Goal: Check status

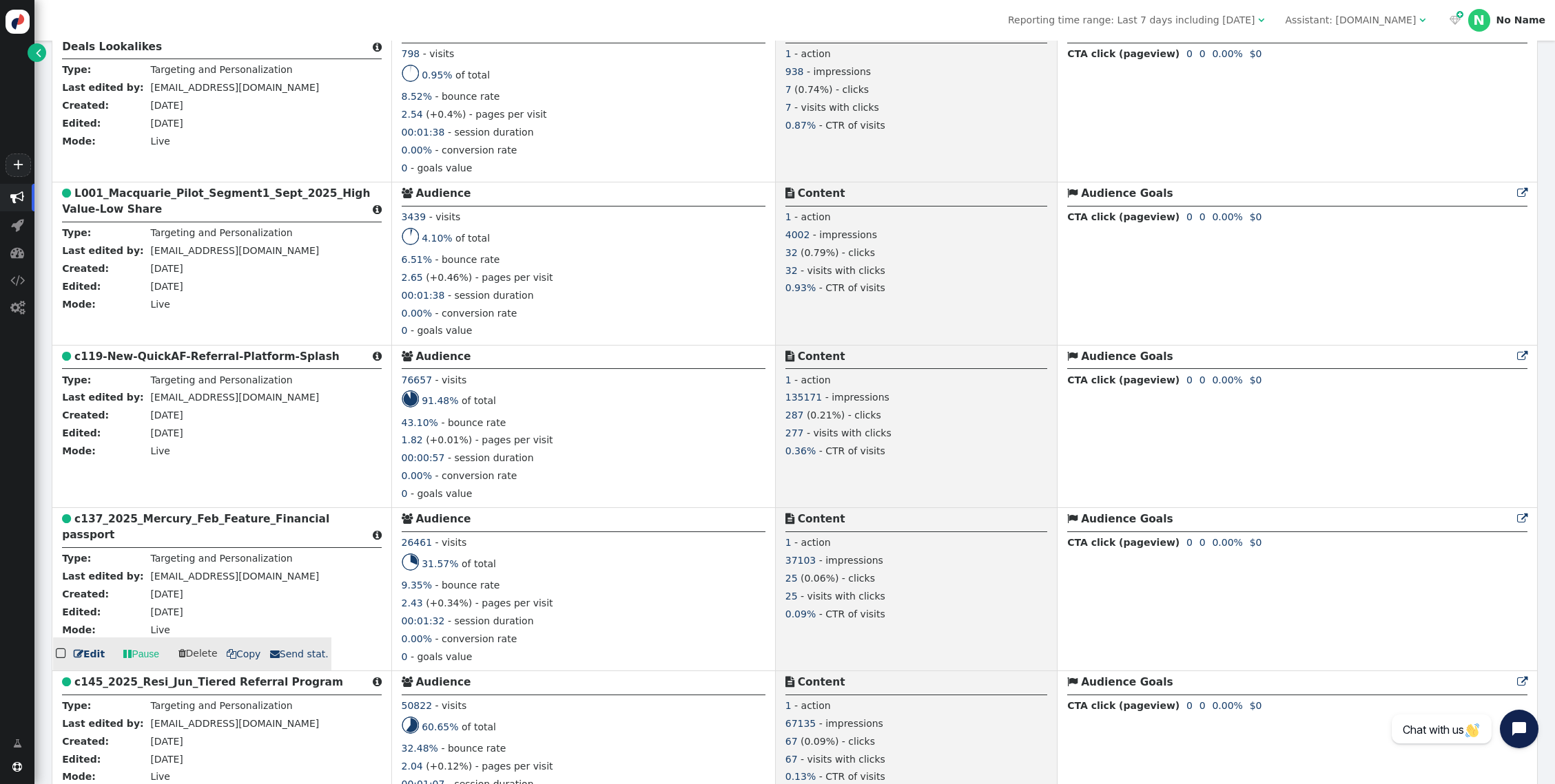
scroll to position [1347, 0]
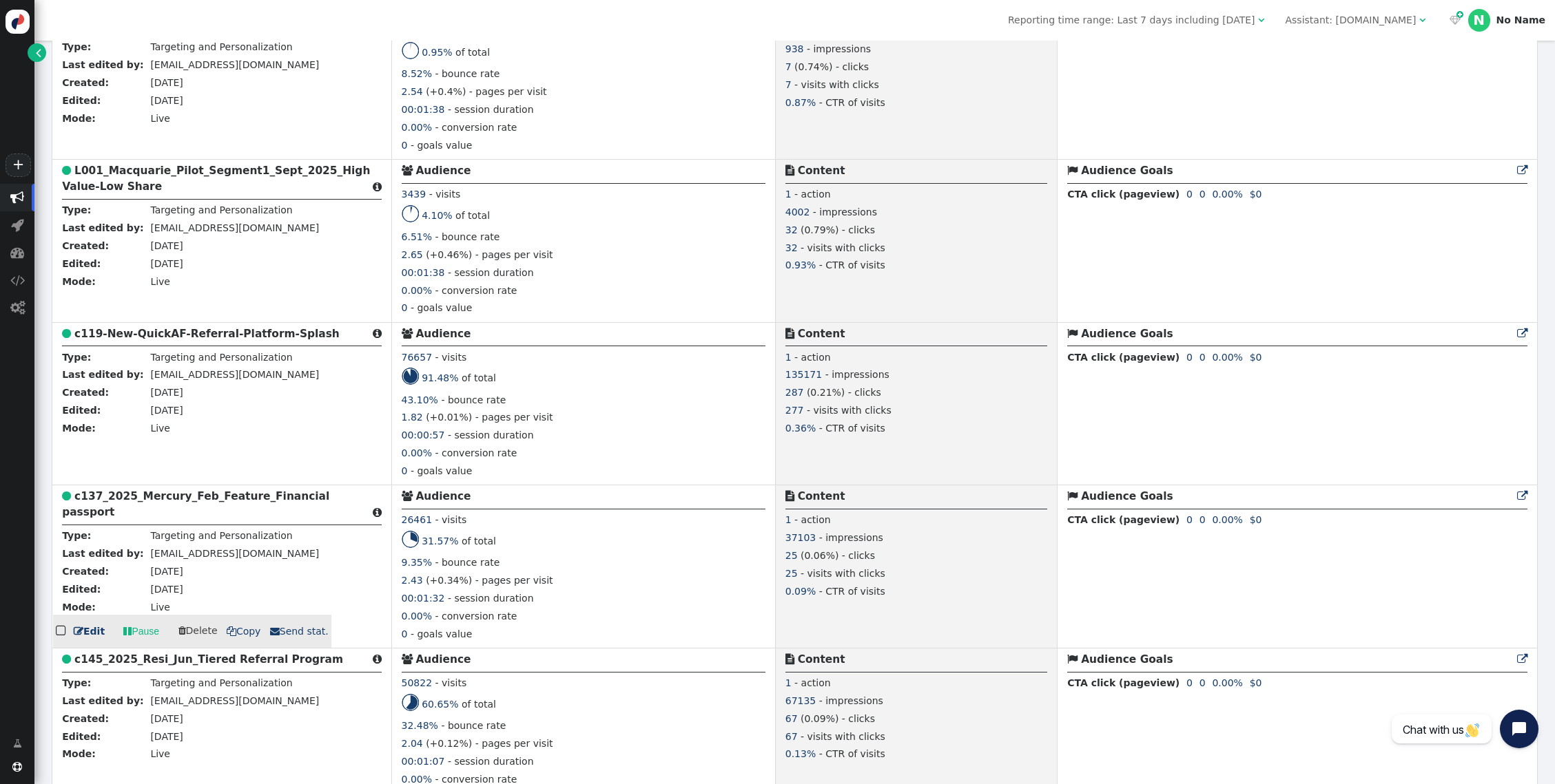
click at [174, 490] on b "c137_2025_Mercury_Feb_Feature_Financial passport" at bounding box center [196, 504] width 267 height 28
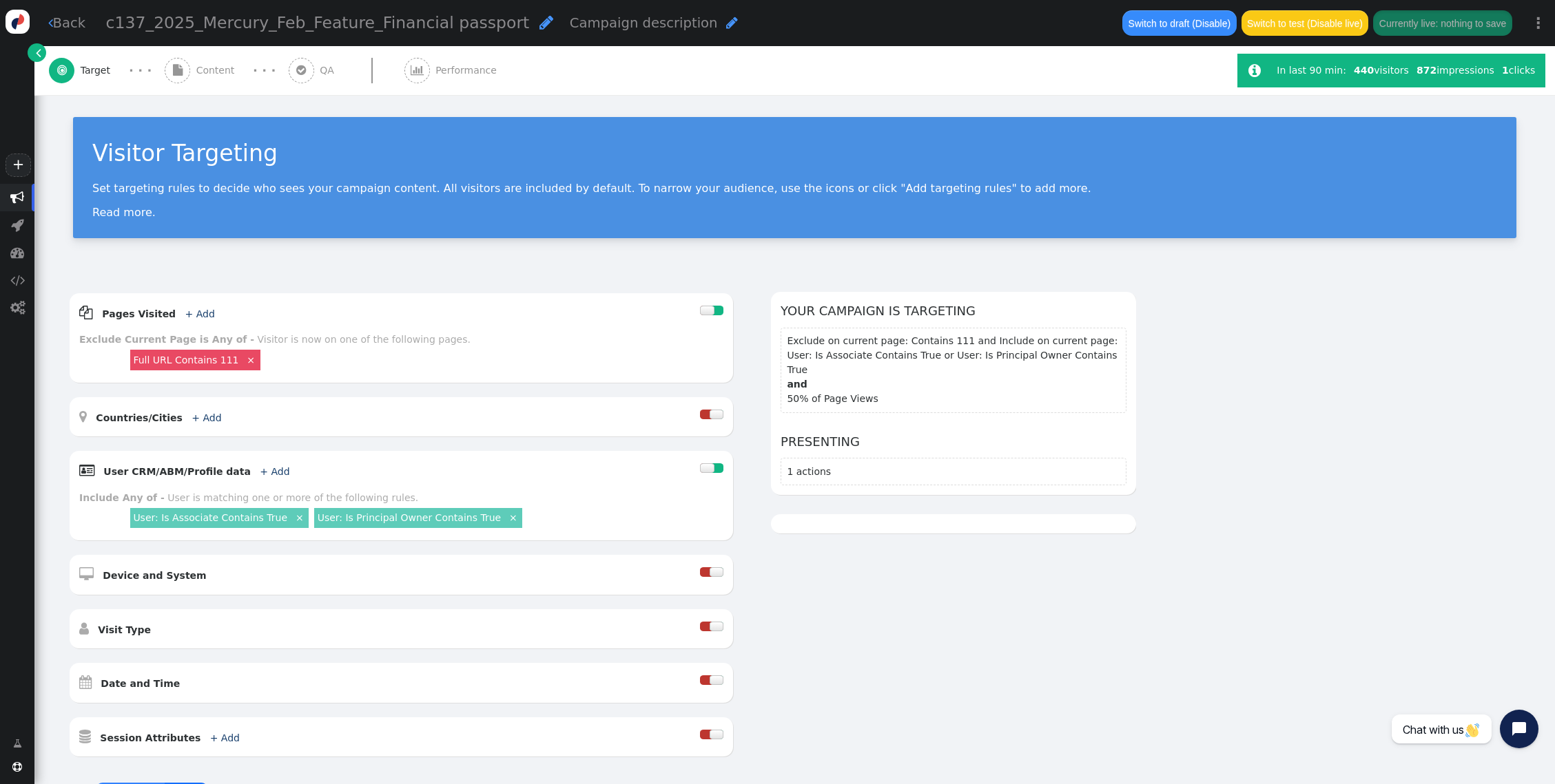
click at [434, 80] on div " Performance" at bounding box center [453, 70] width 98 height 49
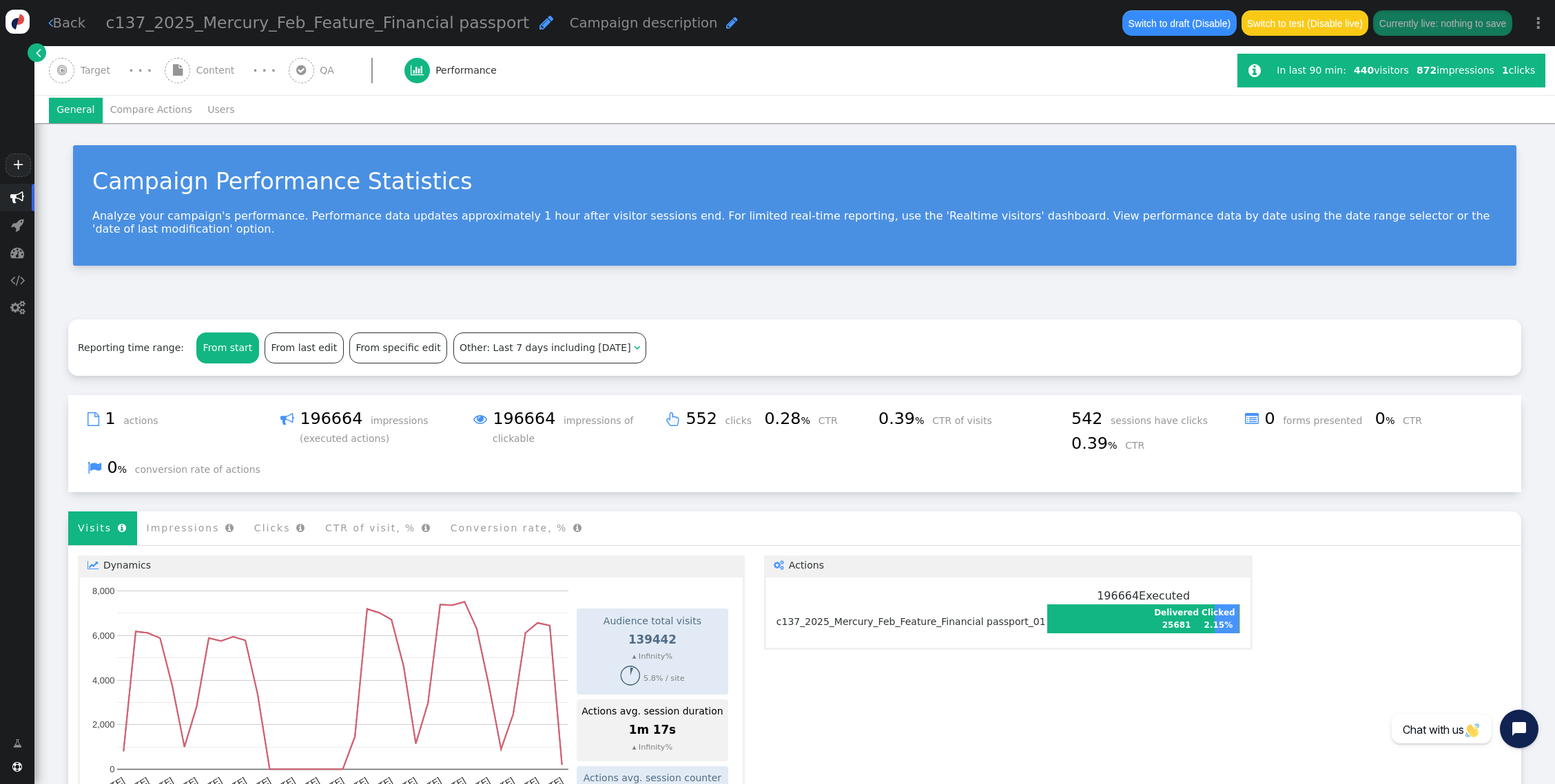
click at [290, 347] on div "From last edit" at bounding box center [304, 348] width 78 height 30
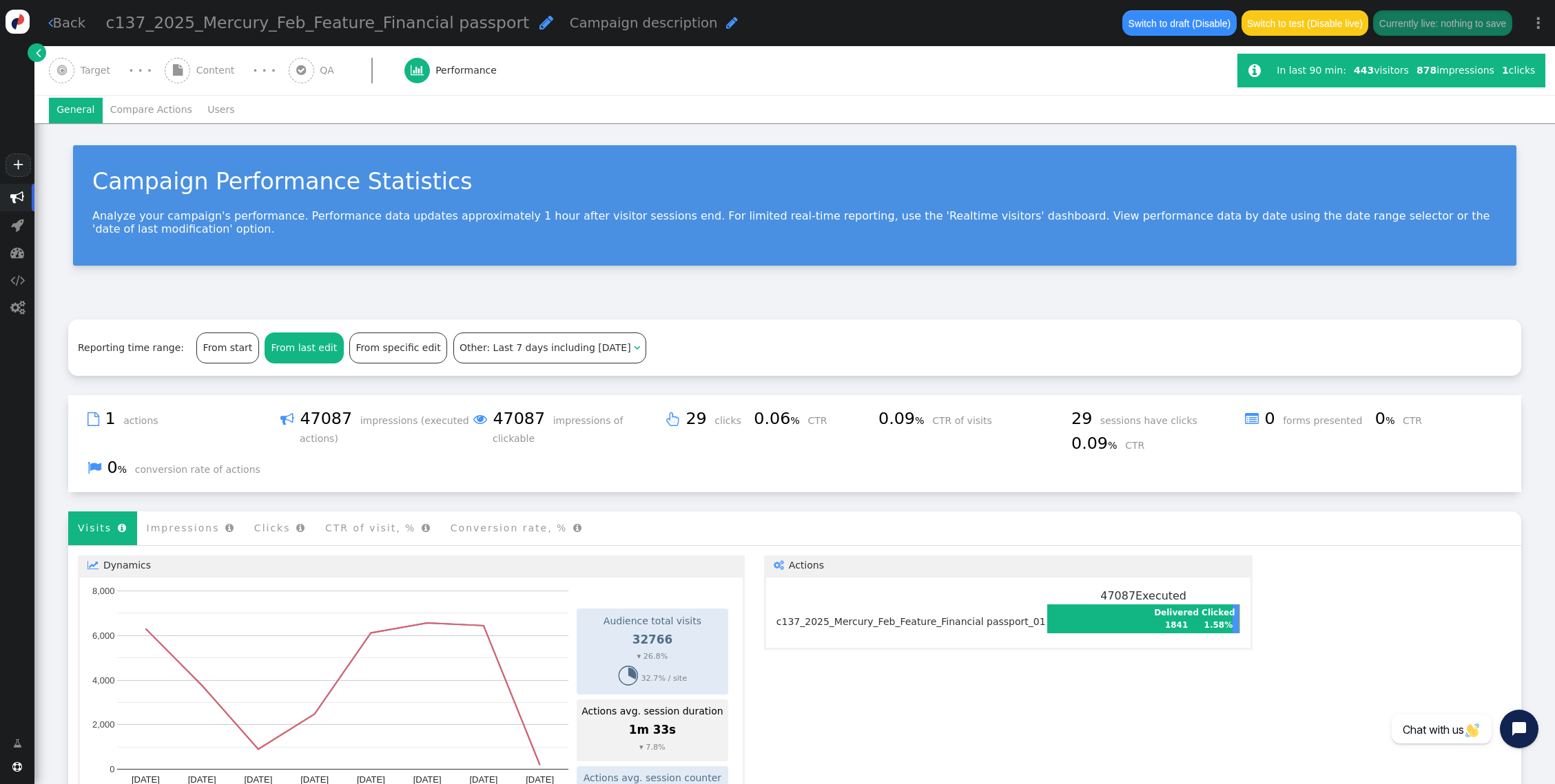
click at [462, 349] on span "Other: Last 7 days including [DATE]" at bounding box center [545, 348] width 171 height 11
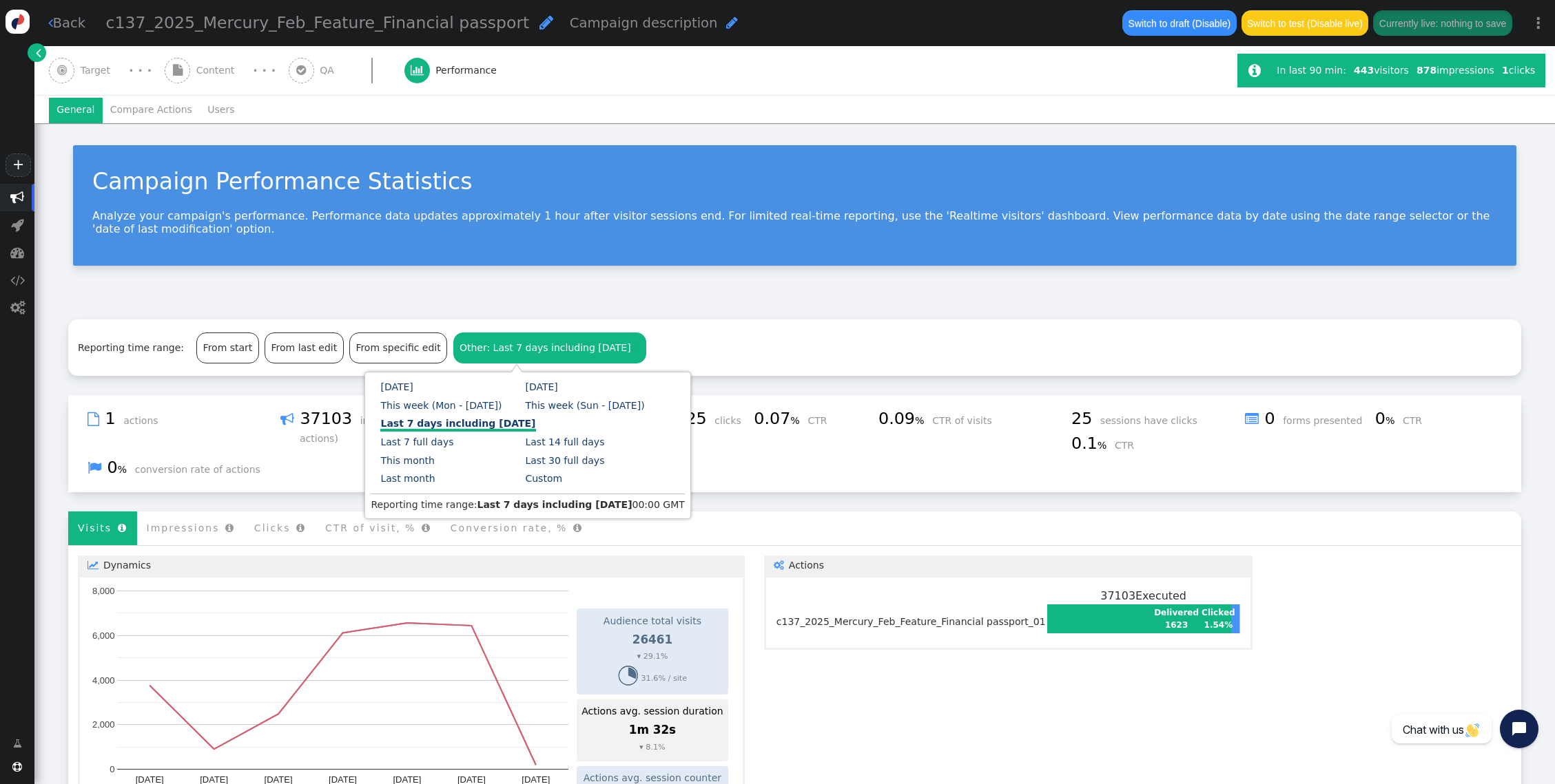
click at [696, 351] on div "Reporting time range: From start From last edit From specific edit Other: Last …" at bounding box center [794, 348] width 1452 height 57
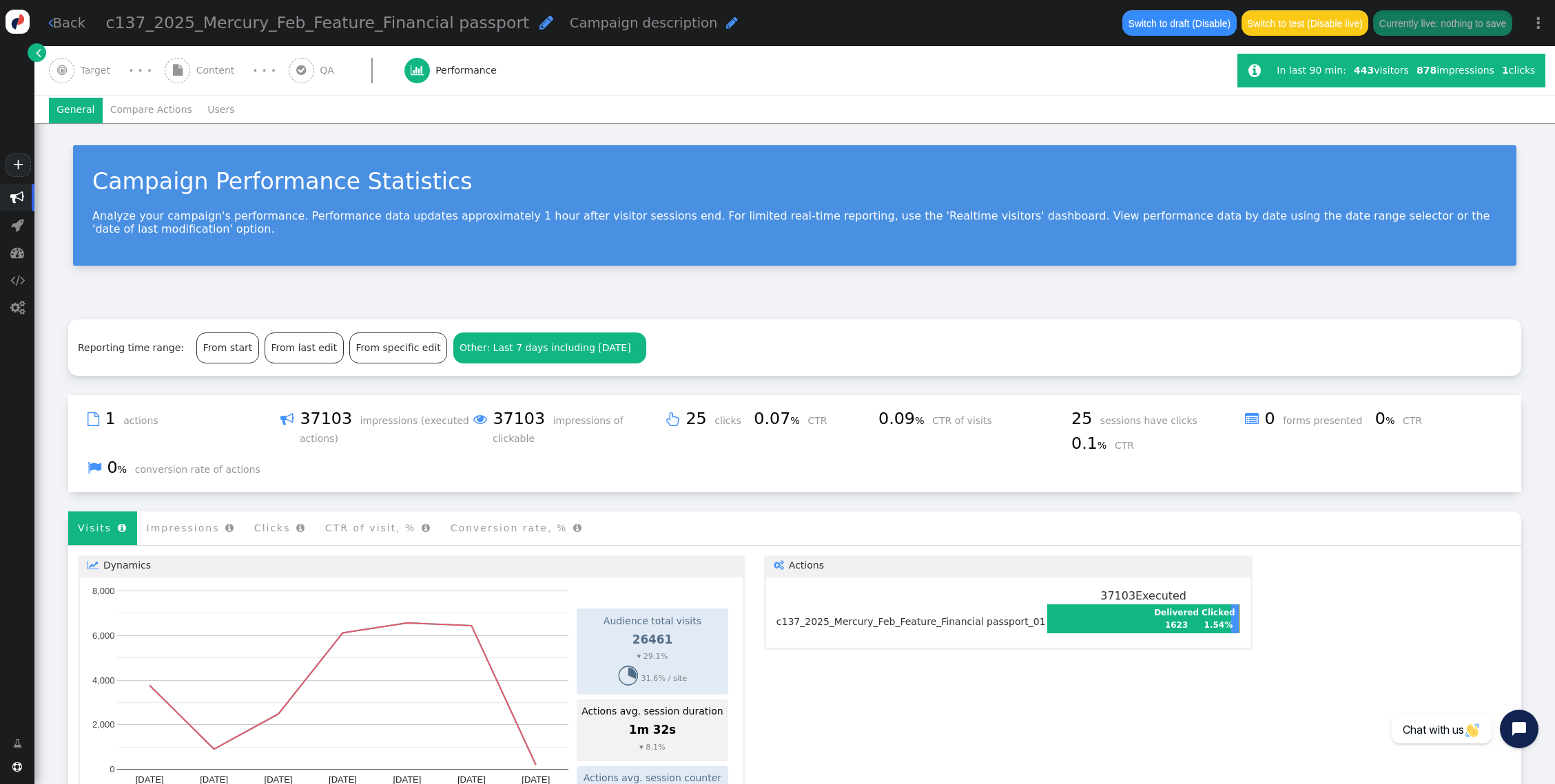
click at [581, 358] on div "Other: Last 7 days including [DATE] " at bounding box center [550, 348] width 192 height 30
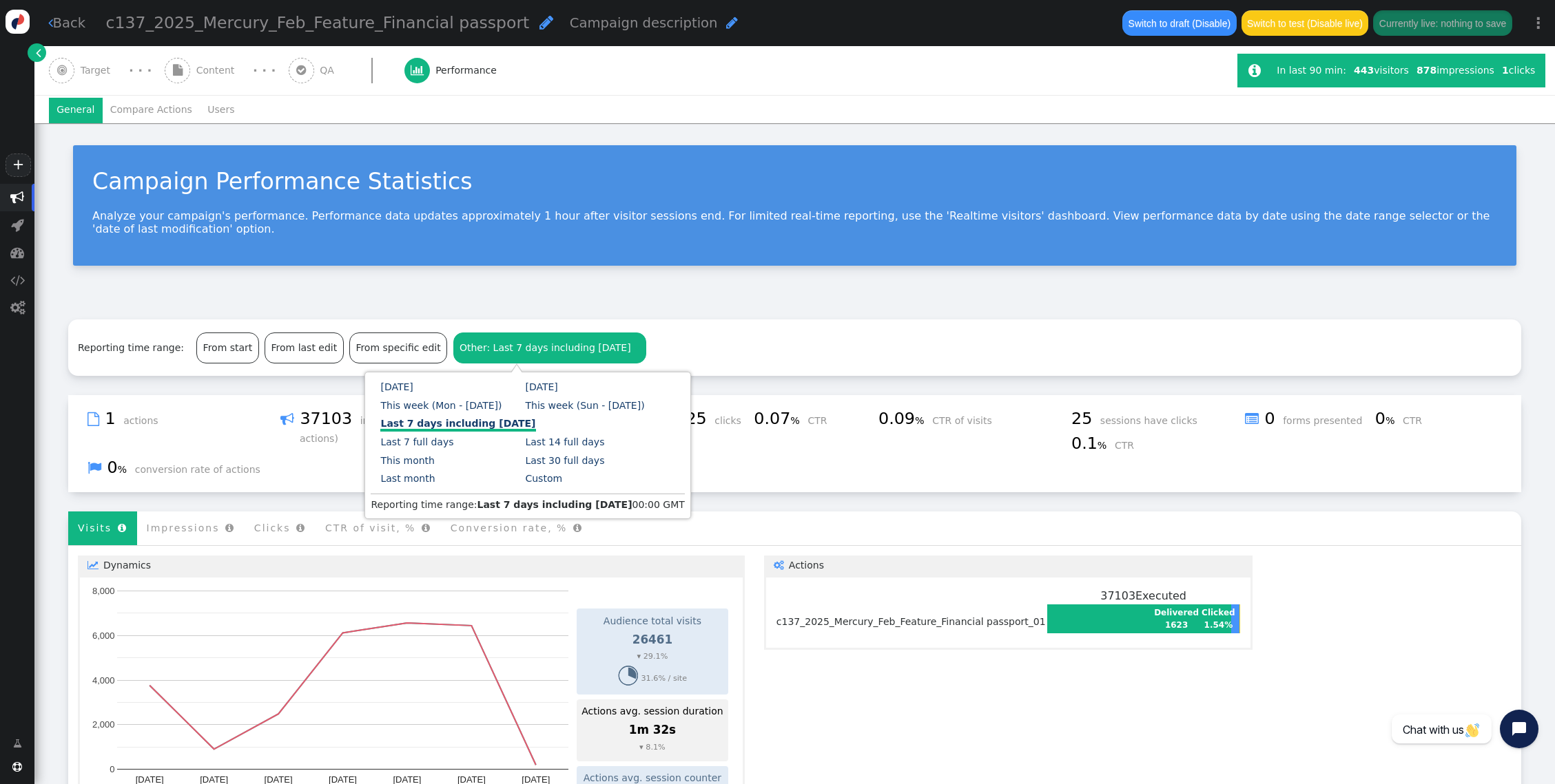
click at [398, 351] on div "From specific edit" at bounding box center [398, 348] width 96 height 30
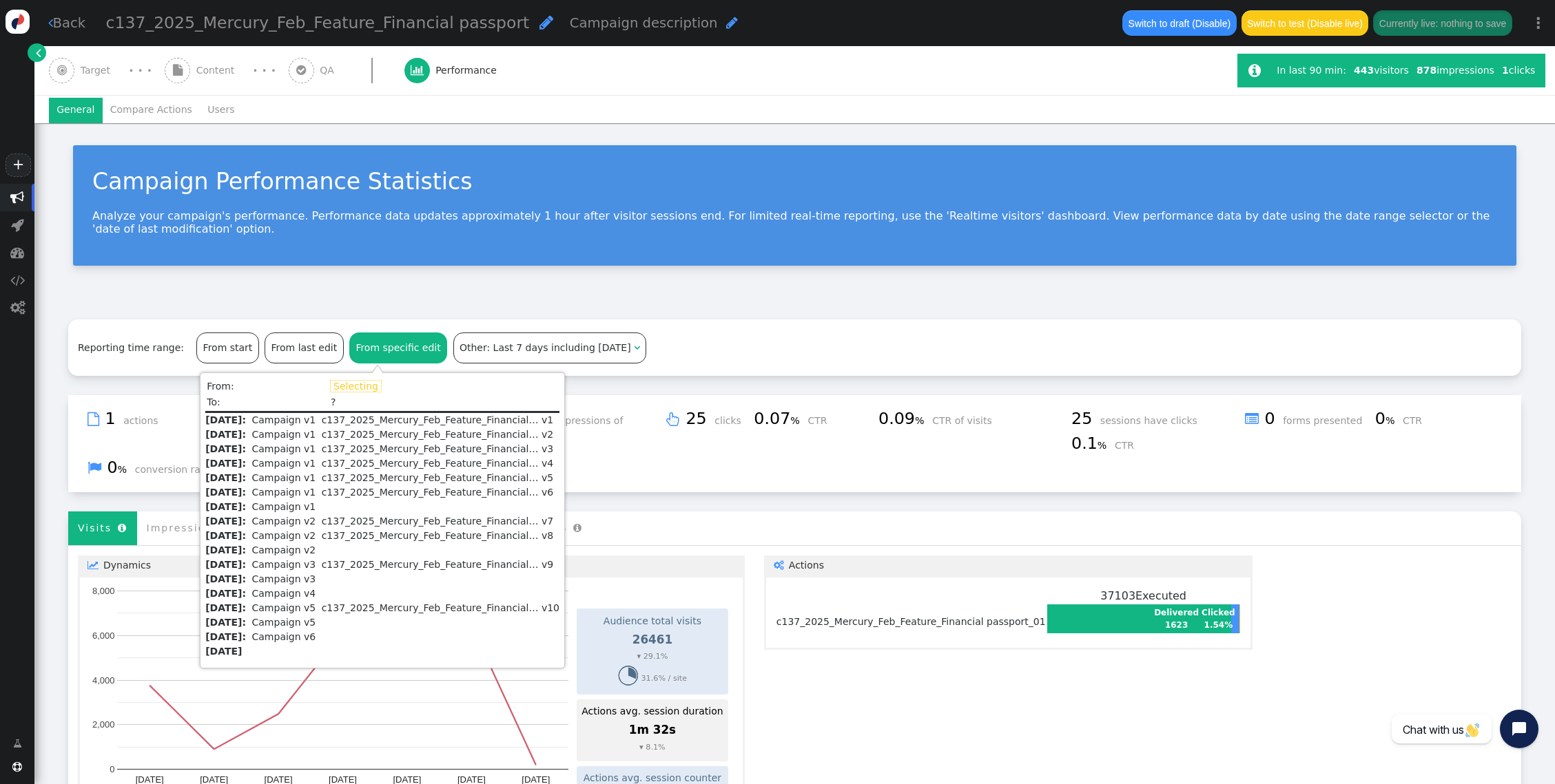
click at [518, 351] on span "Other: Last 7 days including [DATE]" at bounding box center [545, 348] width 171 height 11
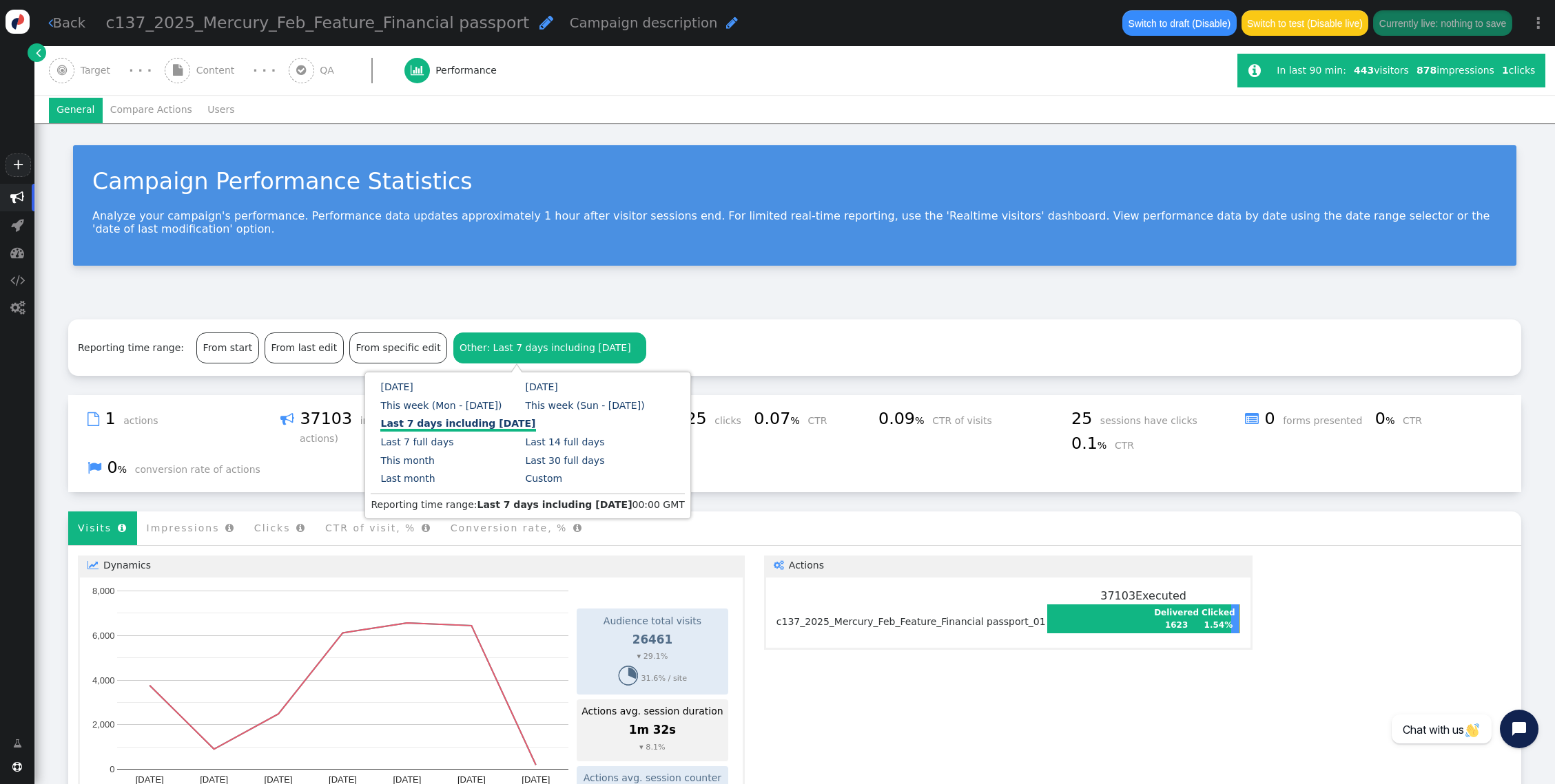
click at [573, 438] on link "Last 14 full days" at bounding box center [564, 442] width 79 height 11
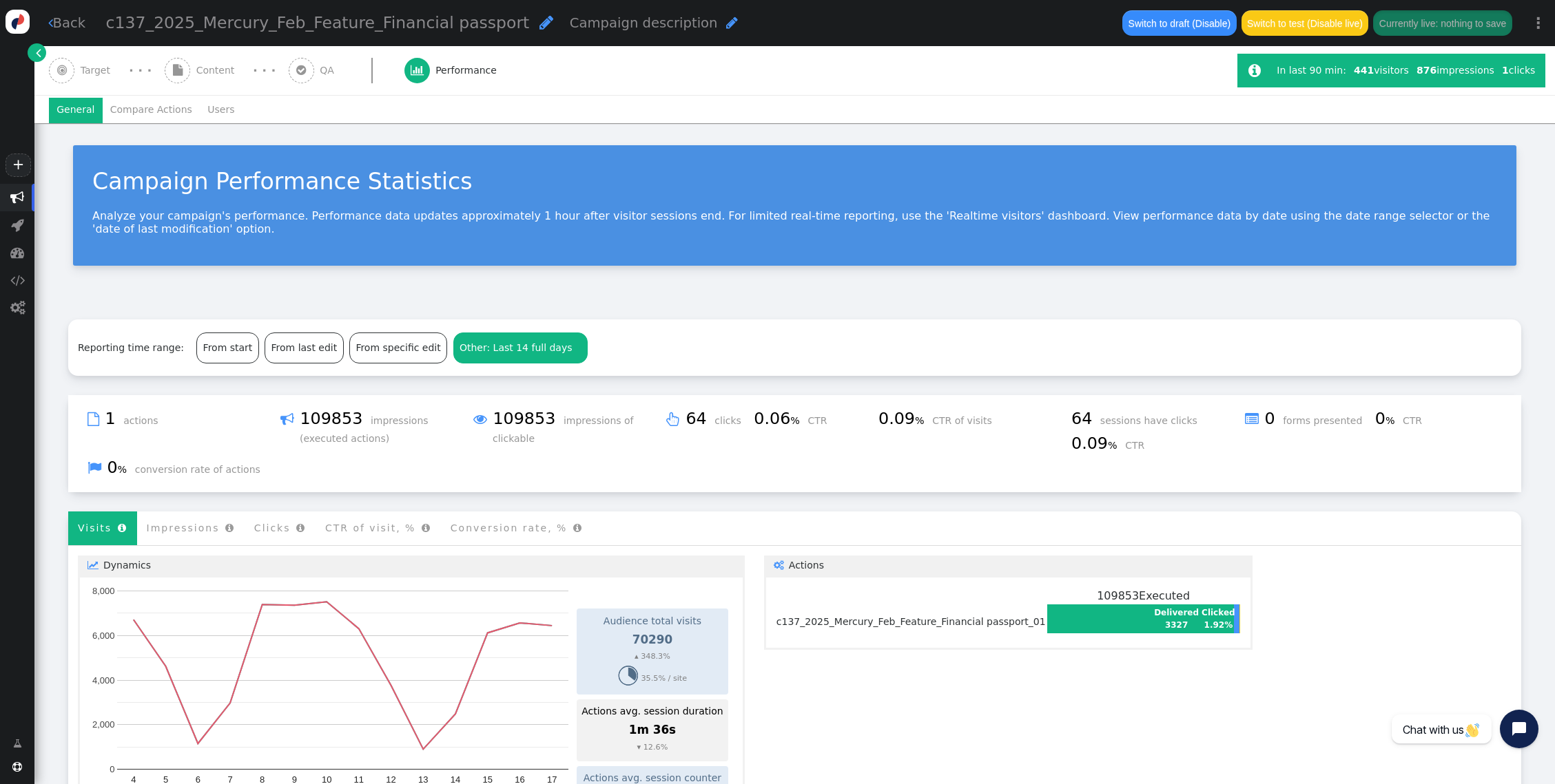
click at [367, 355] on div "From specific edit" at bounding box center [398, 348] width 96 height 30
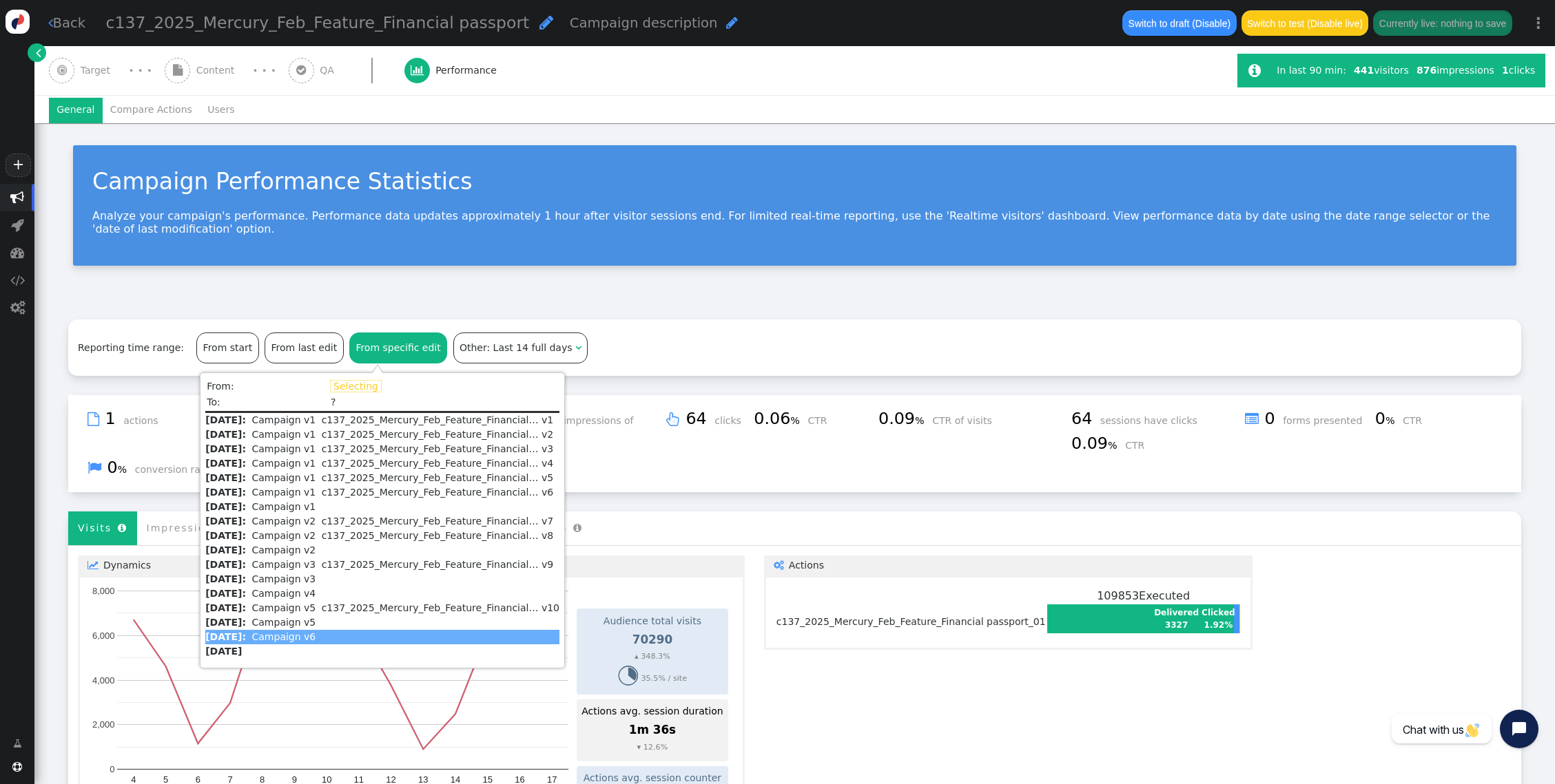
click at [301, 637] on td "Campaign v6" at bounding box center [284, 637] width 76 height 14
click at [600, 340] on div "Reporting time range: From start From last edit From specific edit Other: Last …" at bounding box center [794, 348] width 1452 height 57
click at [752, 495] on div "Statistics for: Whole site Personyze recommendations Specific campaign  1 acti…" at bounding box center [794, 743] width 1452 height 697
click at [396, 346] on div "From specific edit" at bounding box center [398, 348] width 96 height 30
